Goal: Information Seeking & Learning: Learn about a topic

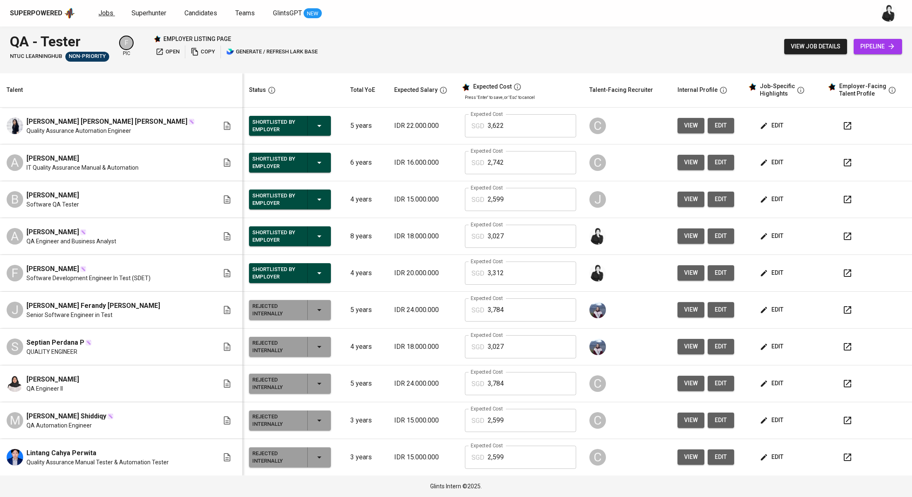
click at [110, 14] on span "Jobs" at bounding box center [105, 13] width 15 height 8
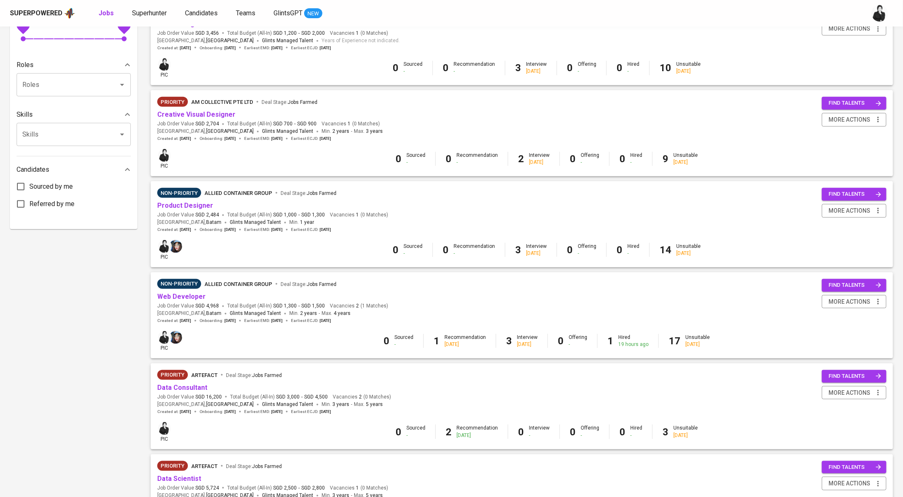
scroll to position [330, 0]
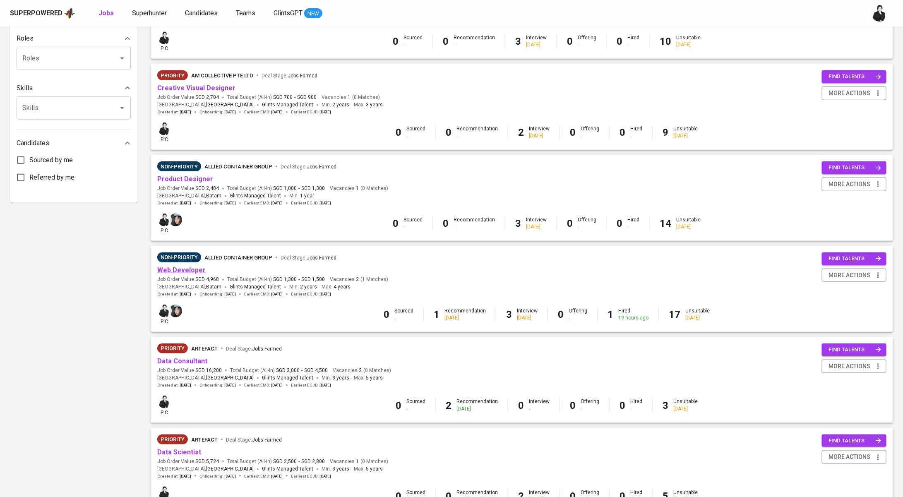
click at [192, 272] on link "Web Developer" at bounding box center [181, 270] width 48 height 8
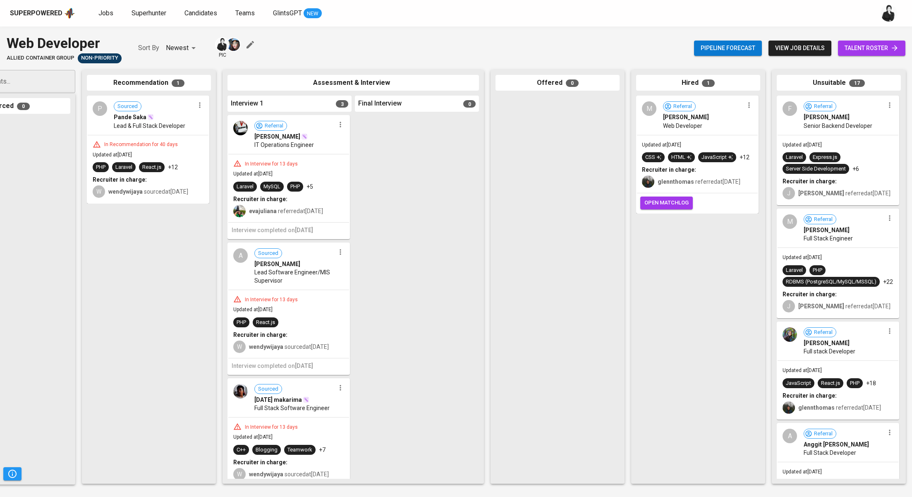
scroll to position [0, 73]
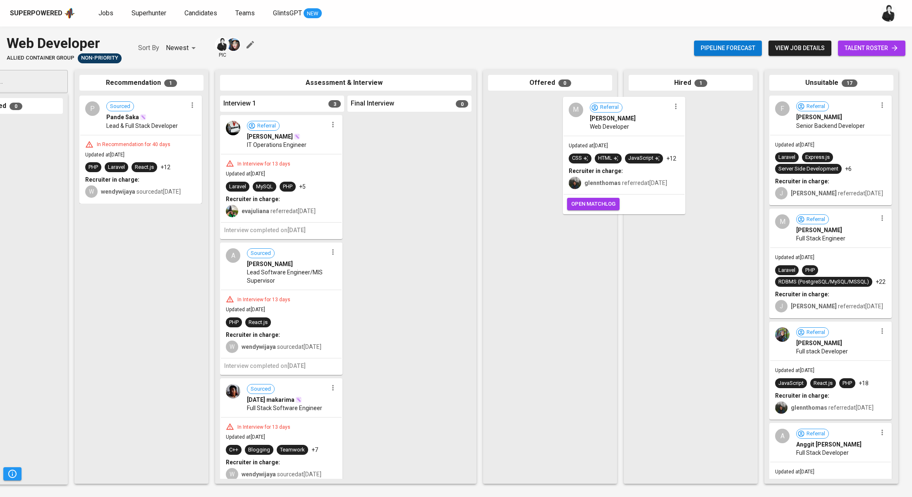
drag, startPoint x: 731, startPoint y: 119, endPoint x: 664, endPoint y: 120, distance: 66.6
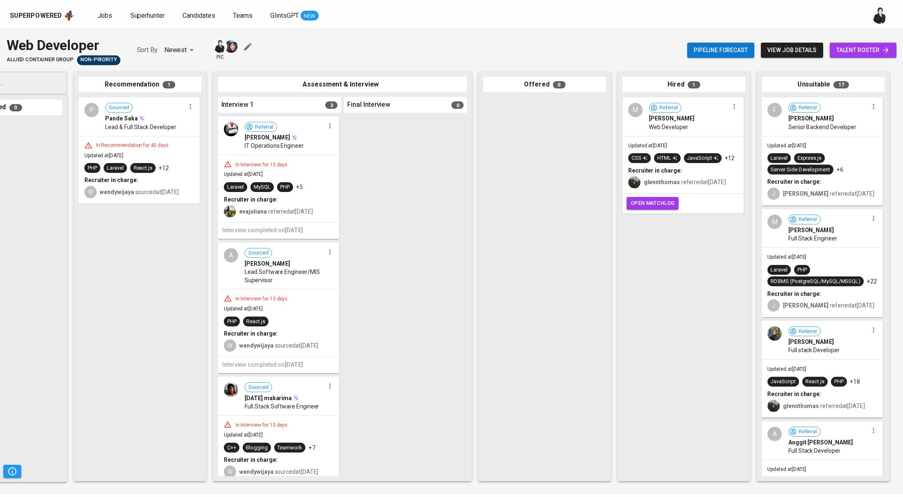
scroll to position [0, 72]
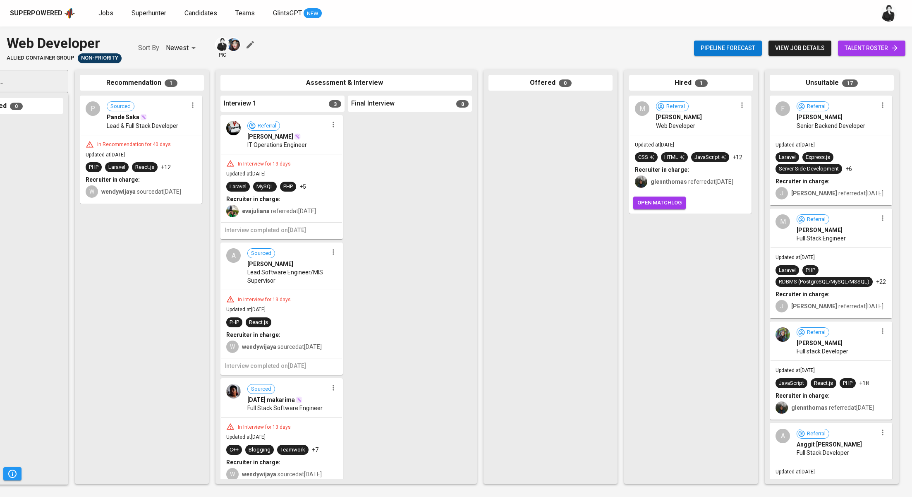
click at [110, 13] on span "Jobs" at bounding box center [105, 13] width 15 height 8
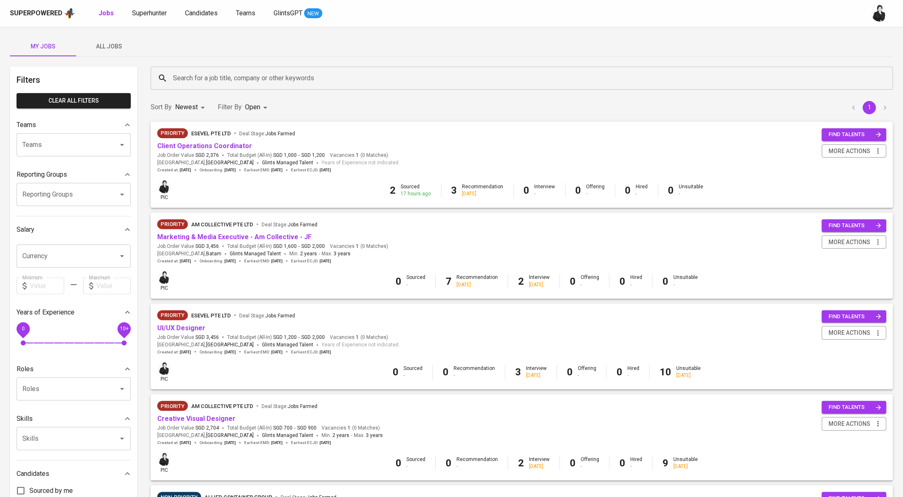
click at [115, 50] on span "All Jobs" at bounding box center [109, 46] width 56 height 10
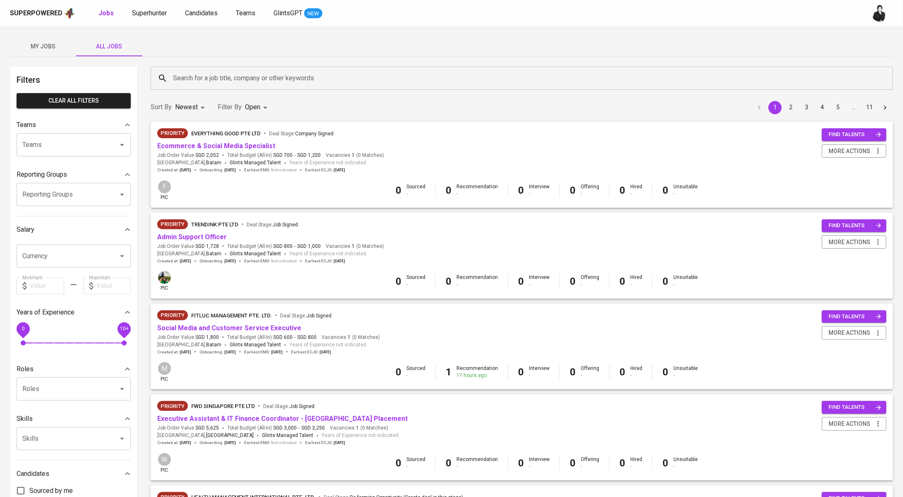
click at [232, 74] on input "Search for a job title, company or other keywords" at bounding box center [524, 78] width 706 height 16
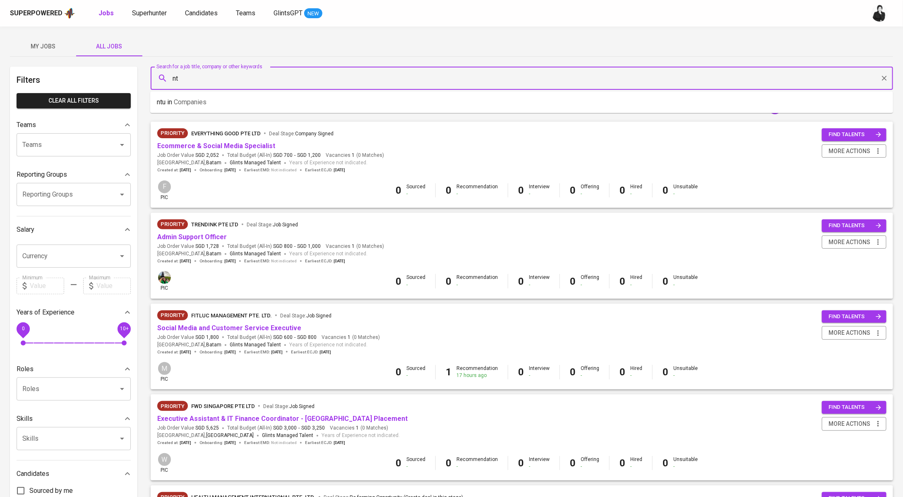
type input "n"
type input "N"
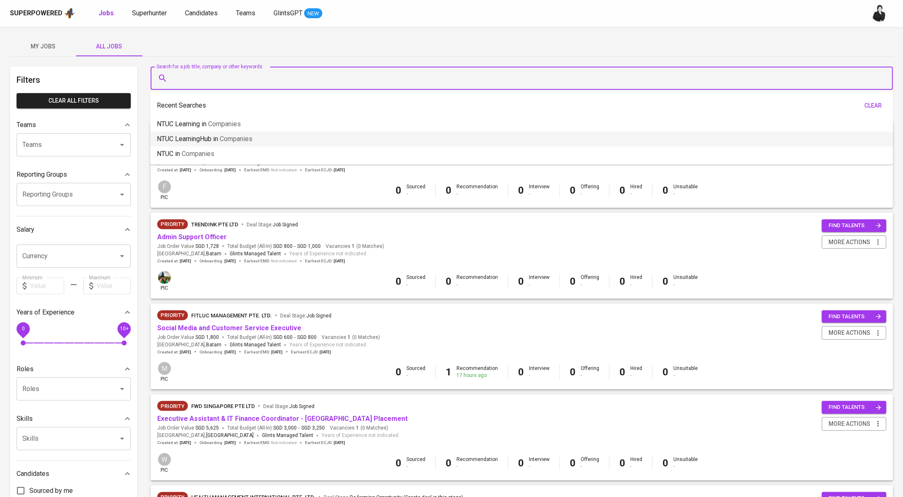
click at [227, 135] on span "Companies" at bounding box center [236, 139] width 33 height 8
type input "NTUC LearningHub"
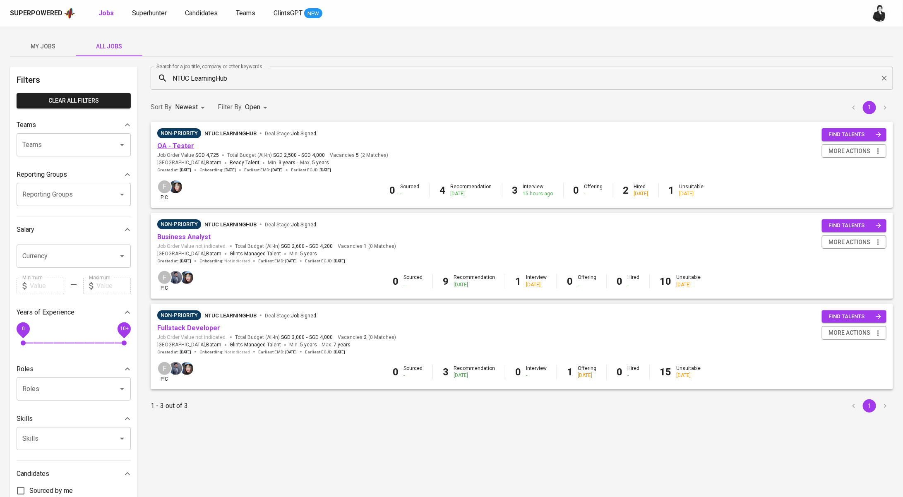
click at [183, 146] on link "QA - Tester" at bounding box center [175, 146] width 37 height 8
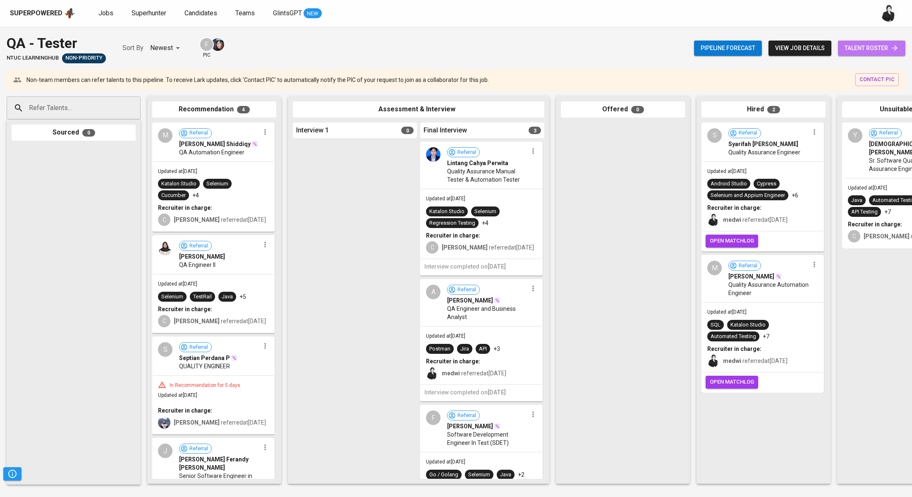
click at [892, 46] on icon at bounding box center [895, 48] width 8 height 8
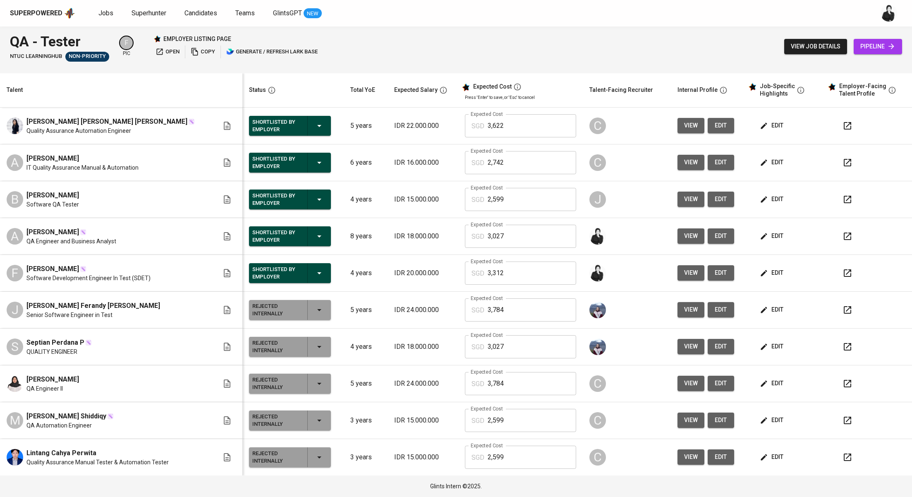
click at [78, 230] on span "[PERSON_NAME]" at bounding box center [52, 232] width 53 height 10
drag, startPoint x: 78, startPoint y: 230, endPoint x: 26, endPoint y: 232, distance: 52.6
click at [26, 232] on div "A [PERSON_NAME] QA Engineer and Business Analyst" at bounding box center [113, 236] width 212 height 18
copy span "[PERSON_NAME]"
drag, startPoint x: 33, startPoint y: 269, endPoint x: 62, endPoint y: 269, distance: 29.8
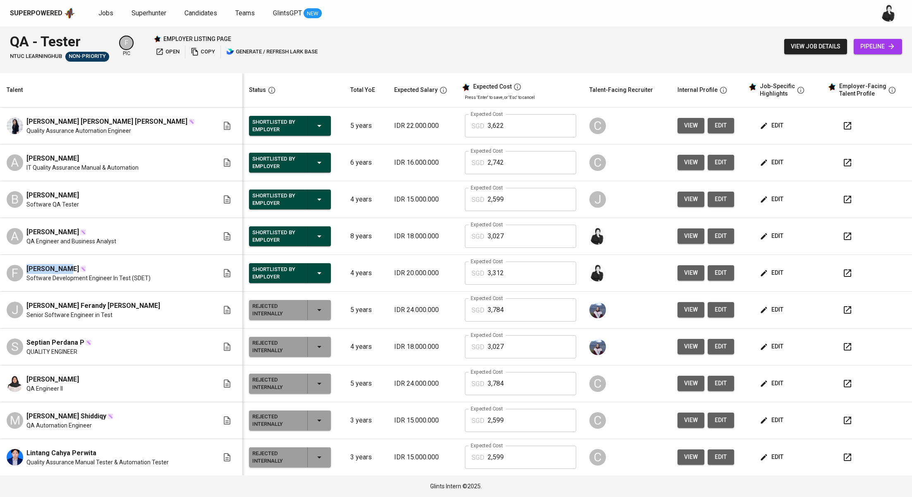
click at [62, 271] on div "F [PERSON_NAME] Software Development Engineer In Test (SDET)" at bounding box center [113, 273] width 212 height 18
copy span "[PERSON_NAME]"
click at [102, 14] on span "Jobs" at bounding box center [105, 13] width 15 height 8
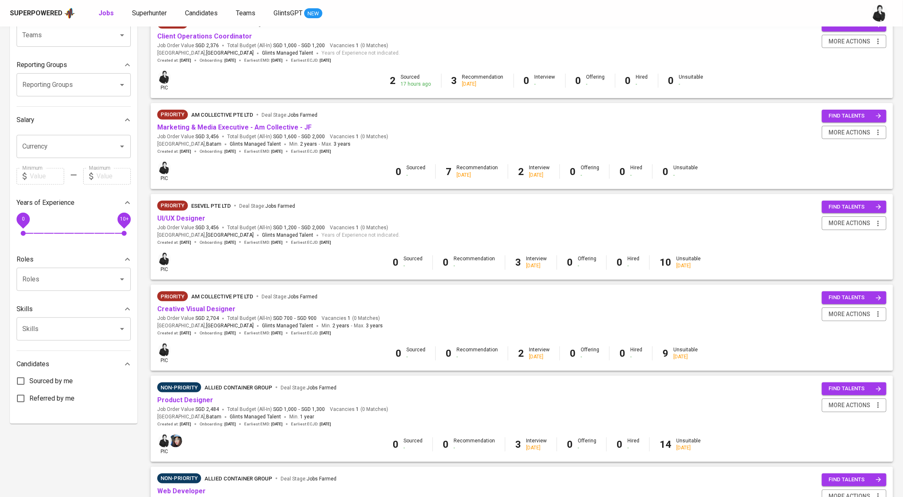
scroll to position [99, 0]
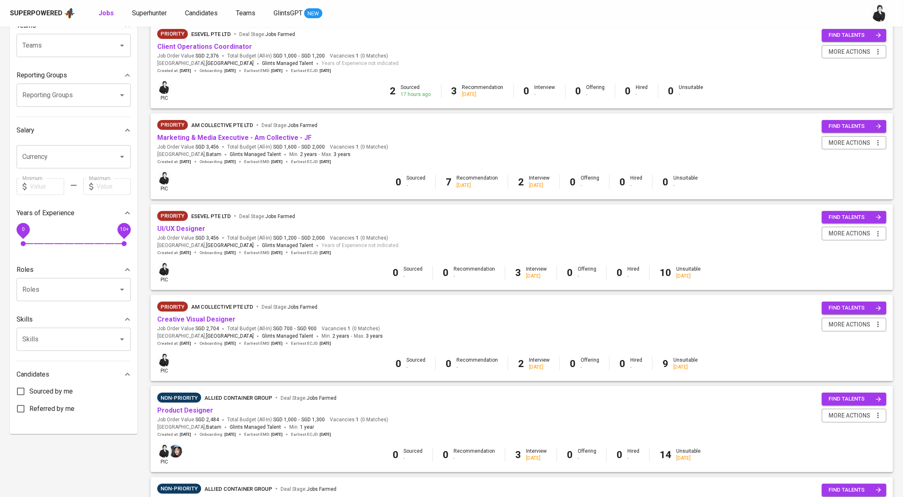
click at [237, 40] on div "Priority ESEVEL PTE LTD Deal Stage : Jobs Farmed" at bounding box center [278, 35] width 242 height 13
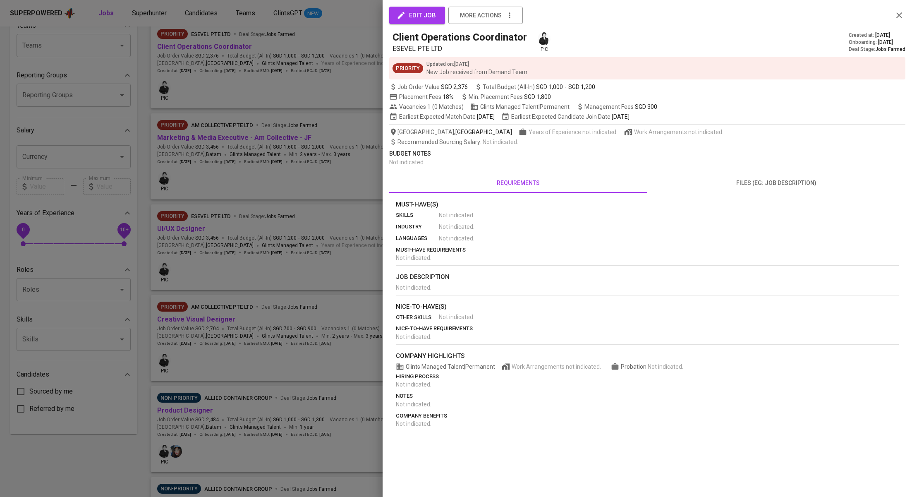
click at [271, 34] on div at bounding box center [456, 248] width 912 height 497
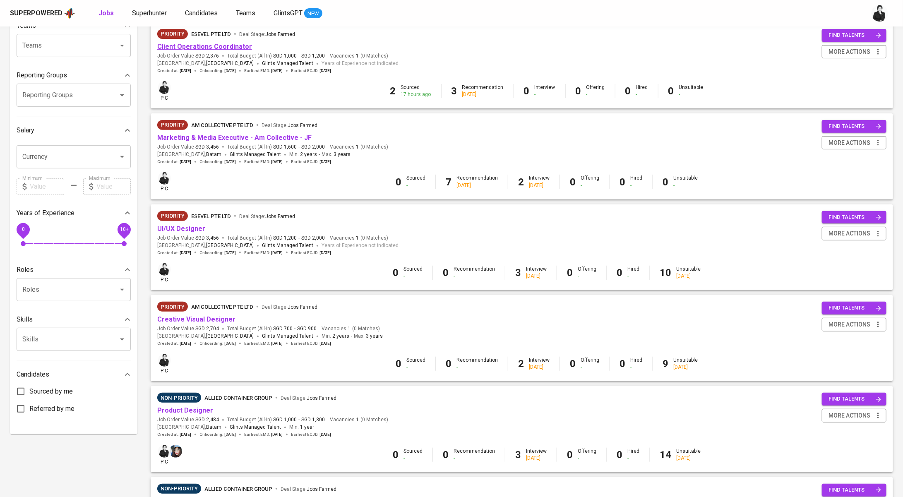
click at [237, 46] on link "Client Operations Coordinator" at bounding box center [204, 47] width 95 height 8
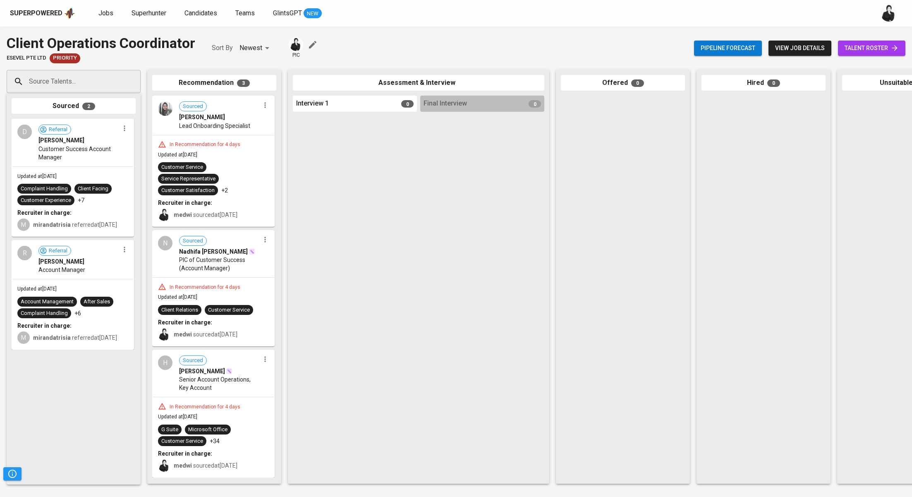
click at [858, 48] on span "talent roster" at bounding box center [872, 48] width 54 height 10
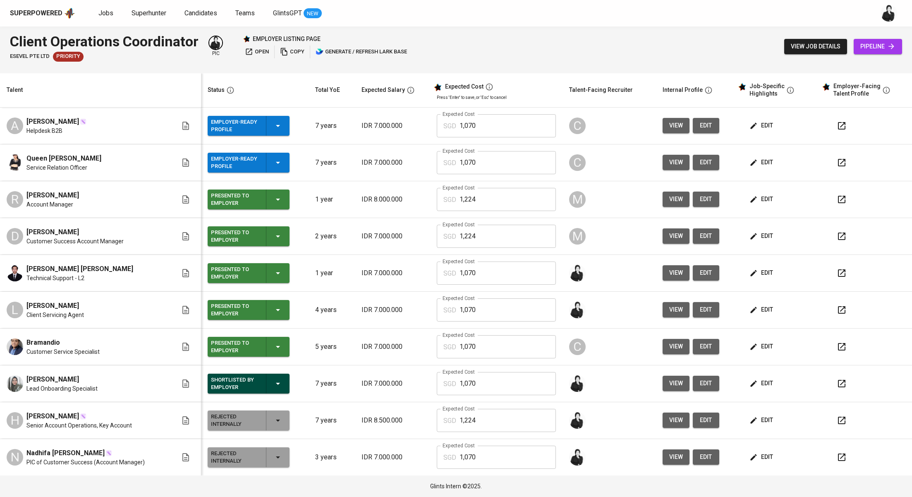
click at [96, 16] on div "Superpowered Jobs Superhunter Candidates Teams GlintsGPT NEW" at bounding box center [443, 13] width 866 height 12
click at [103, 16] on span "Jobs" at bounding box center [105, 13] width 15 height 8
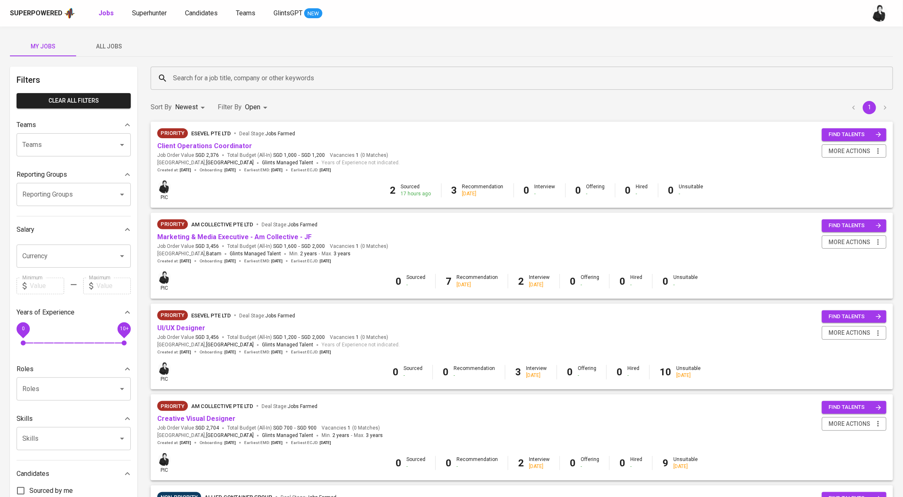
click at [117, 47] on span "All Jobs" at bounding box center [109, 46] width 56 height 10
click at [280, 80] on input "Search for a job title, company or other keywords" at bounding box center [524, 78] width 706 height 16
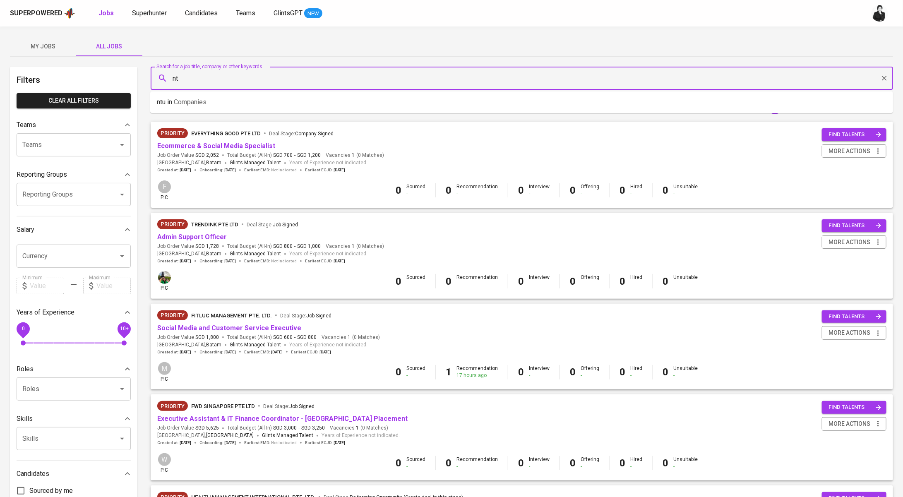
type input "n"
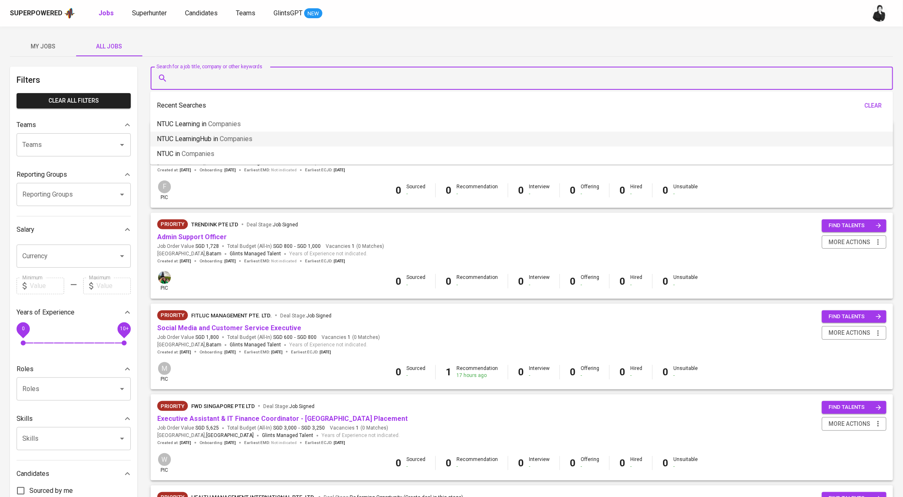
click at [316, 134] on li "NTUC LearningHub in Companies" at bounding box center [521, 139] width 742 height 15
type input "NTUC LearningHub"
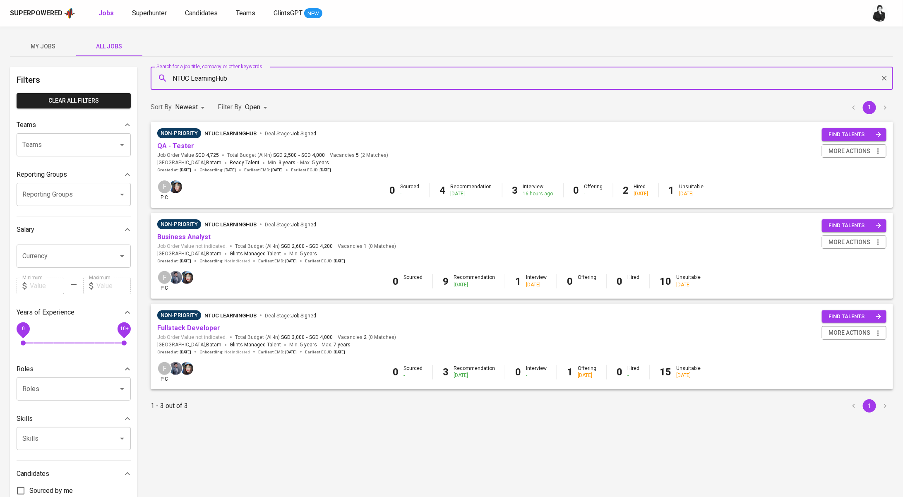
click at [236, 132] on span "NTUC LearningHub" at bounding box center [230, 133] width 52 height 6
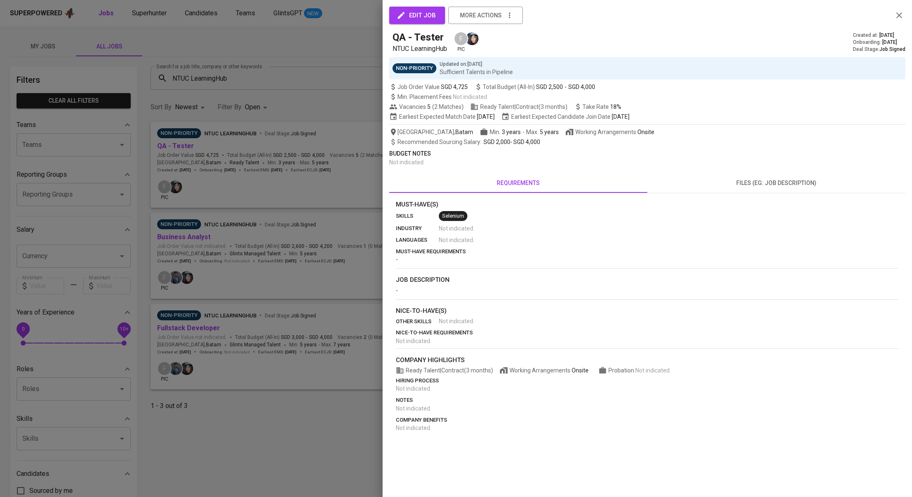
click at [259, 141] on div at bounding box center [456, 248] width 912 height 497
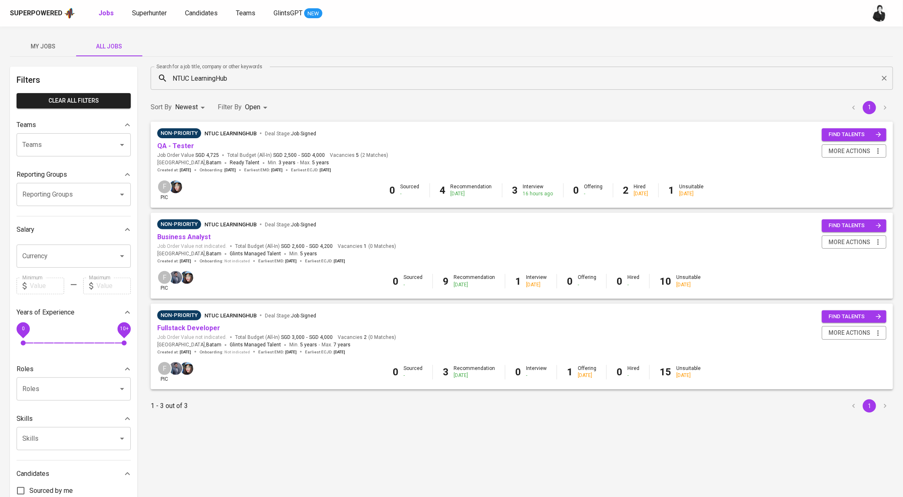
click at [192, 147] on div "QA - Tester" at bounding box center [272, 146] width 231 height 10
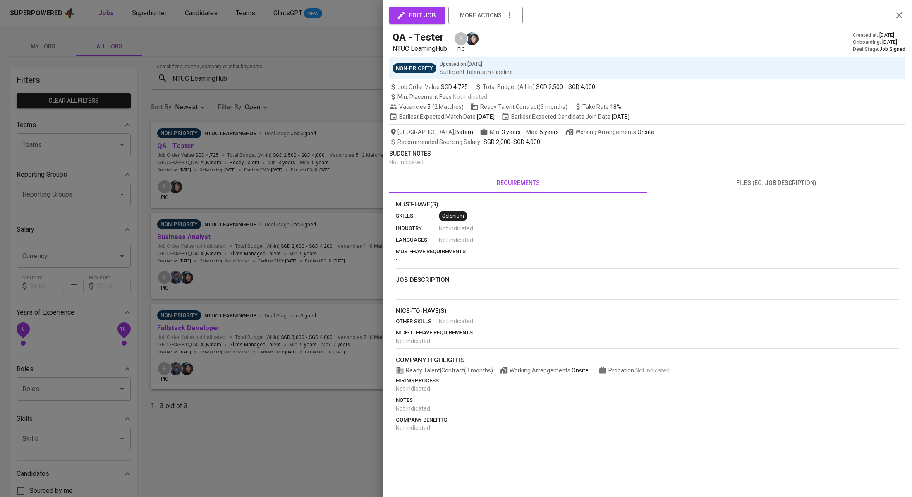
click at [184, 146] on div at bounding box center [456, 248] width 912 height 497
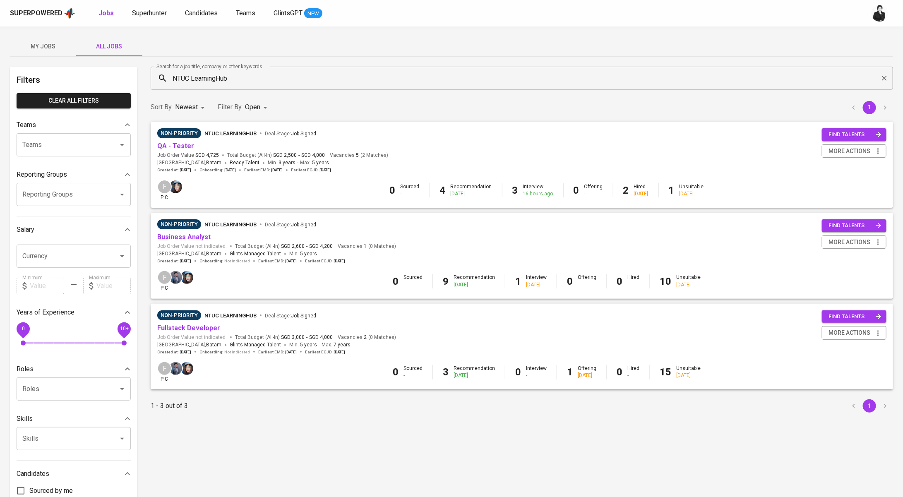
click at [184, 146] on link "QA - Tester" at bounding box center [175, 146] width 37 height 8
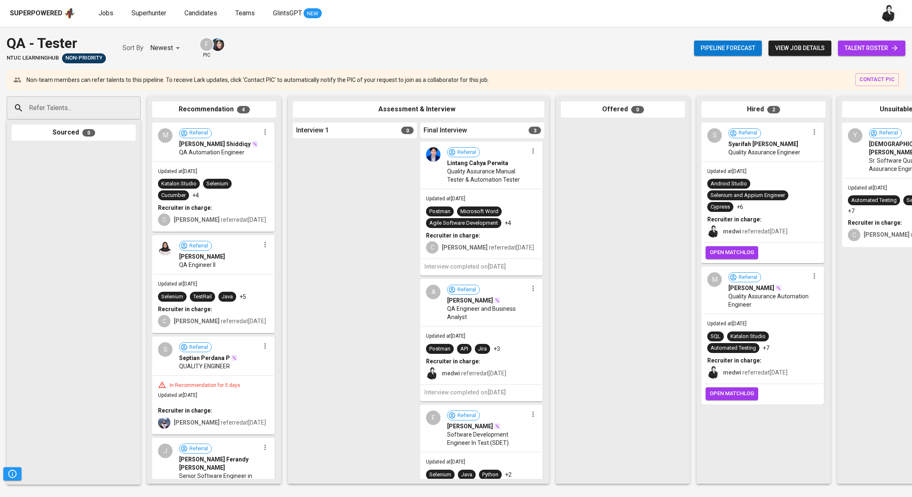
click at [857, 53] on span "talent roster" at bounding box center [872, 48] width 54 height 10
